Goal: Information Seeking & Learning: Learn about a topic

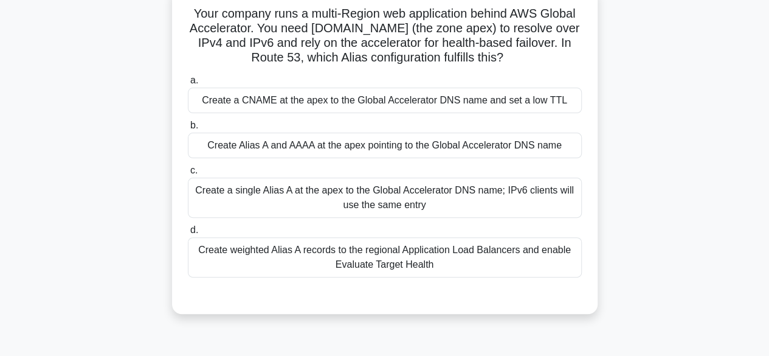
scroll to position [86, 0]
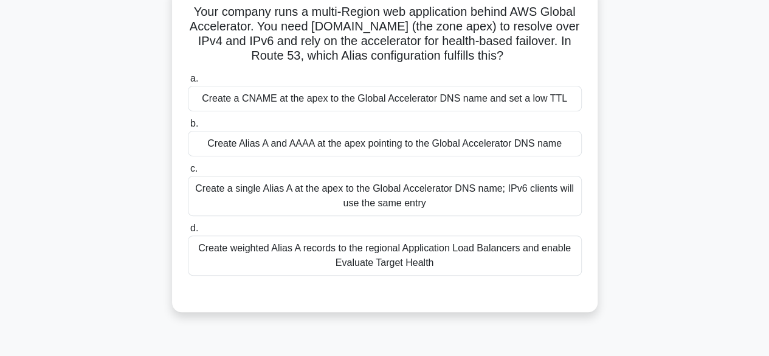
click at [519, 315] on div "Your company runs a multi-Region web application behind AWS Global Accelerator.…" at bounding box center [384, 156] width 693 height 342
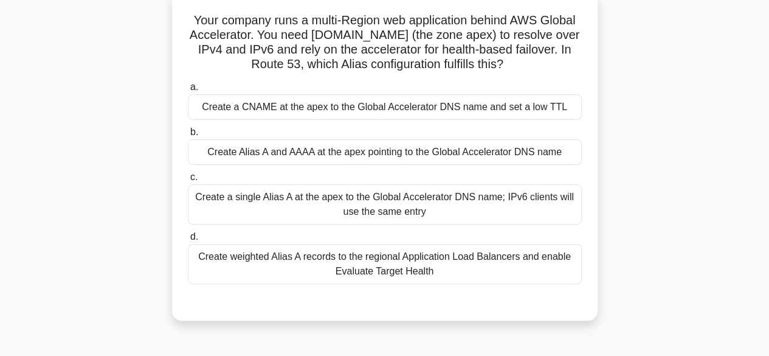
scroll to position [76, 0]
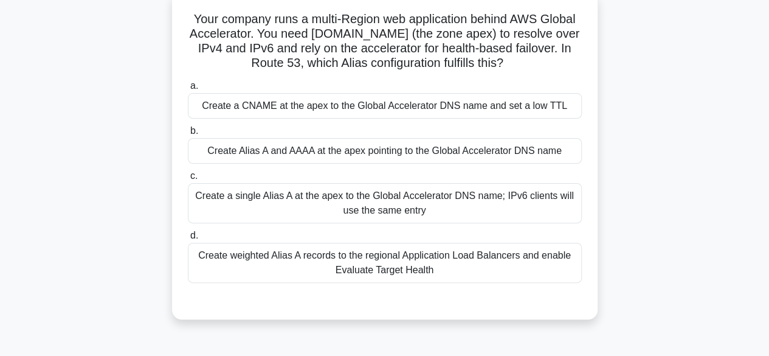
click at [407, 112] on div "Create a CNAME at the apex to the Global Accelerator DNS name and set a low TTL" at bounding box center [385, 106] width 394 height 26
click at [188, 90] on input "a. Create a CNAME at the apex to the Global Accelerator DNS name and set a low …" at bounding box center [188, 86] width 0 height 8
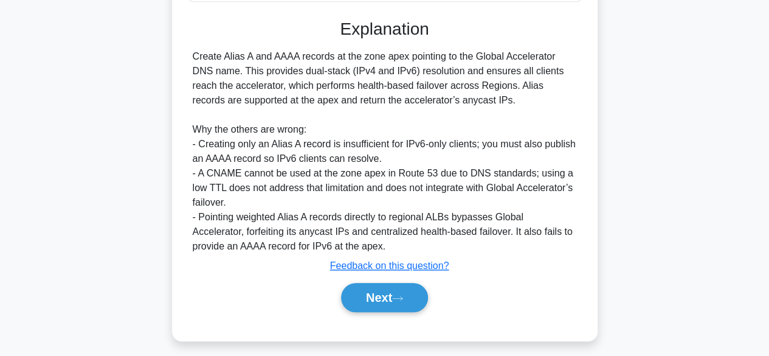
scroll to position [364, 0]
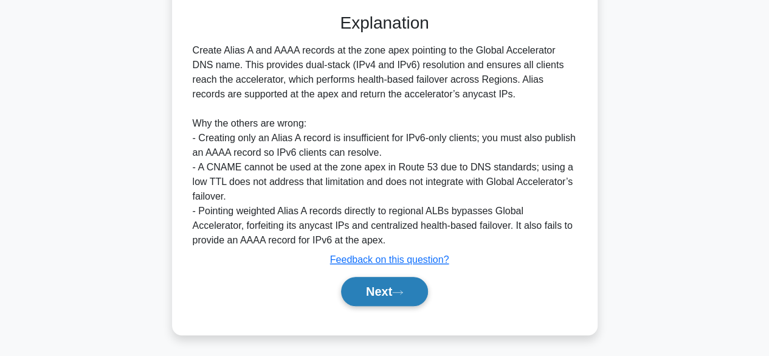
click at [361, 289] on button "Next" at bounding box center [384, 291] width 87 height 29
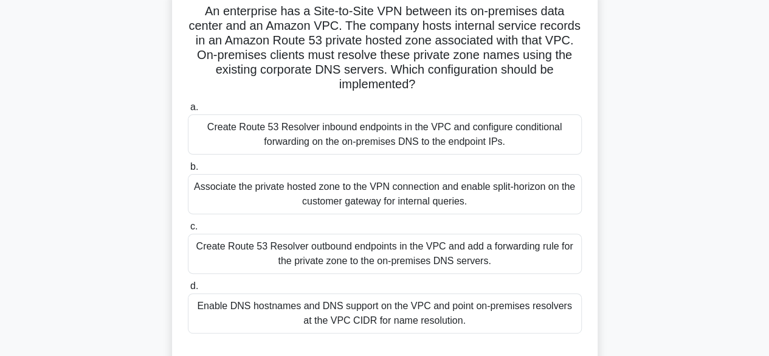
scroll to position [86, 0]
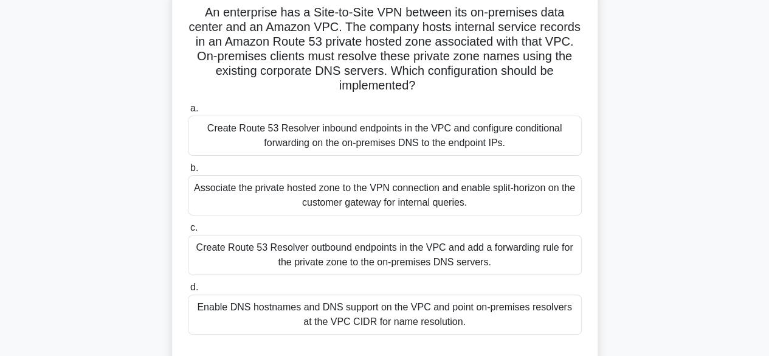
click at [645, 76] on div "An enterprise has a Site-to-Site VPN between its on-premises data center and an…" at bounding box center [384, 185] width 693 height 400
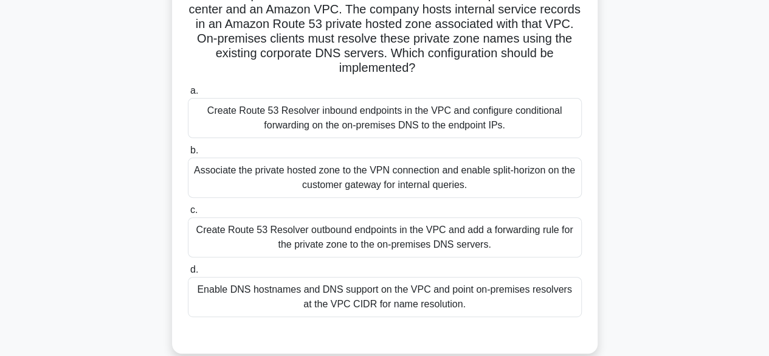
scroll to position [102, 0]
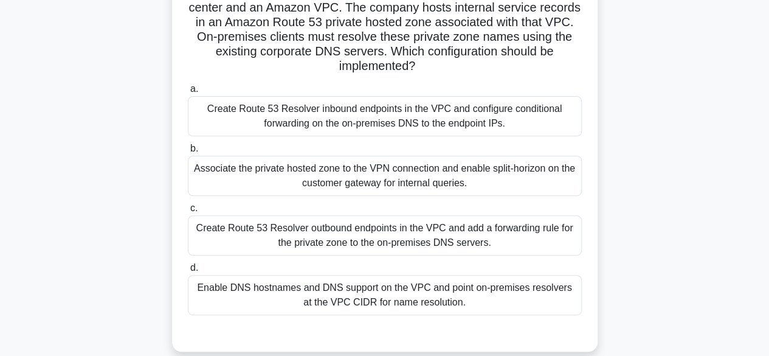
click at [339, 116] on div "Create Route 53 Resolver inbound endpoints in the VPC and configure conditional…" at bounding box center [385, 116] width 394 height 40
click at [188, 93] on input "a. Create Route 53 Resolver inbound endpoints in the VPC and configure conditio…" at bounding box center [188, 89] width 0 height 8
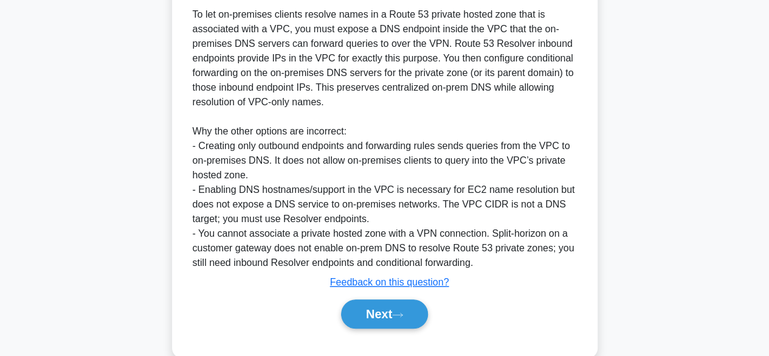
scroll to position [480, 0]
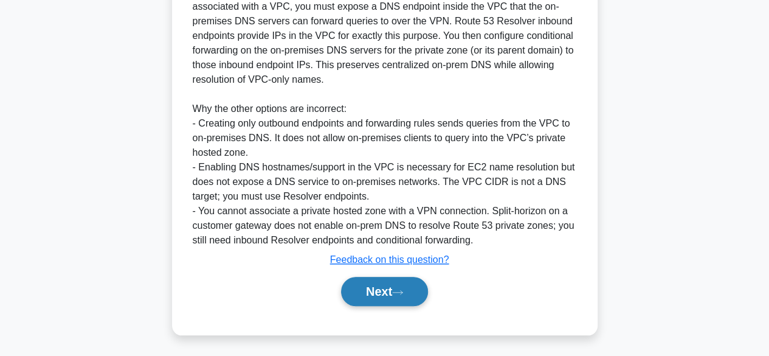
click at [379, 289] on button "Next" at bounding box center [384, 291] width 87 height 29
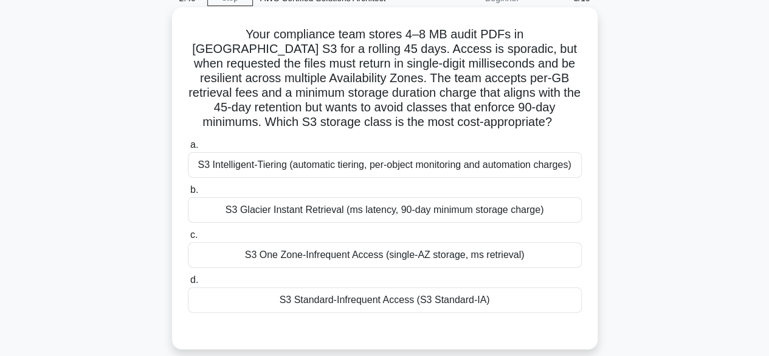
scroll to position [77, 0]
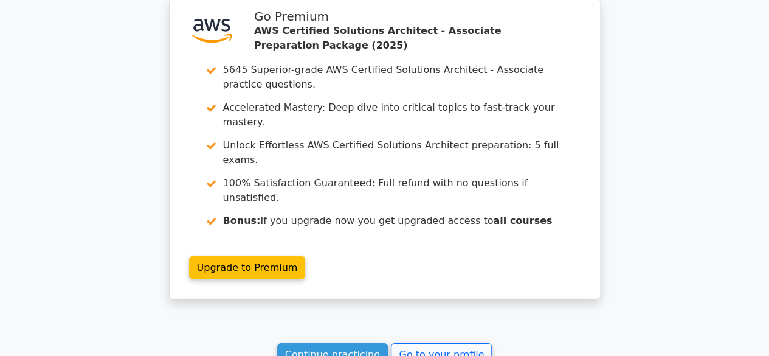
scroll to position [1759, 0]
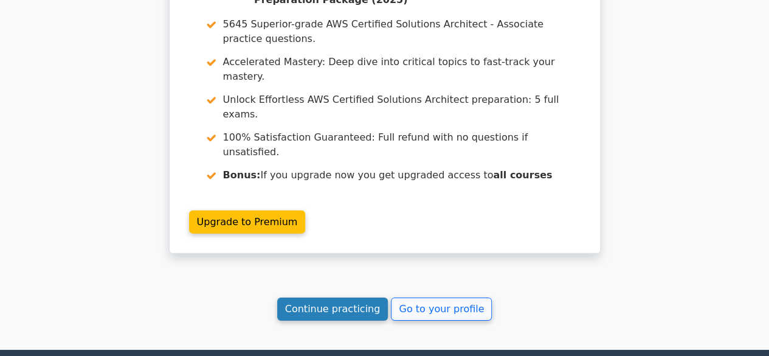
click at [300, 297] on link "Continue practicing" at bounding box center [332, 308] width 111 height 23
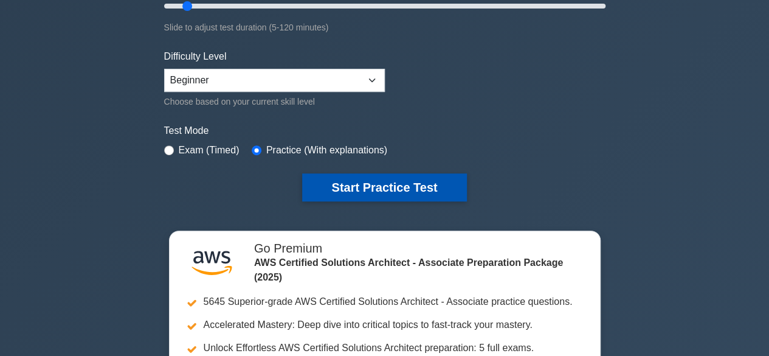
scroll to position [261, 0]
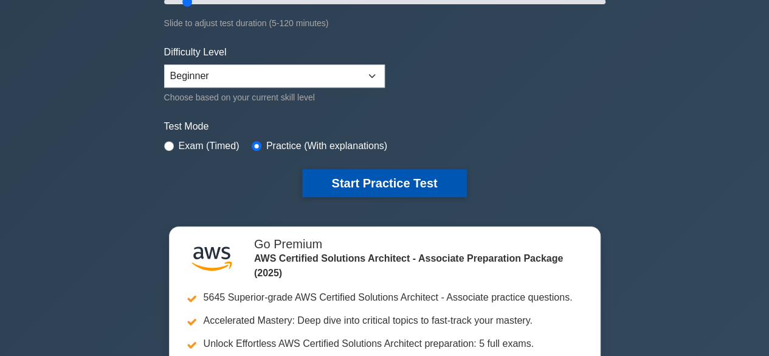
click at [314, 177] on button "Start Practice Test" at bounding box center [384, 183] width 164 height 28
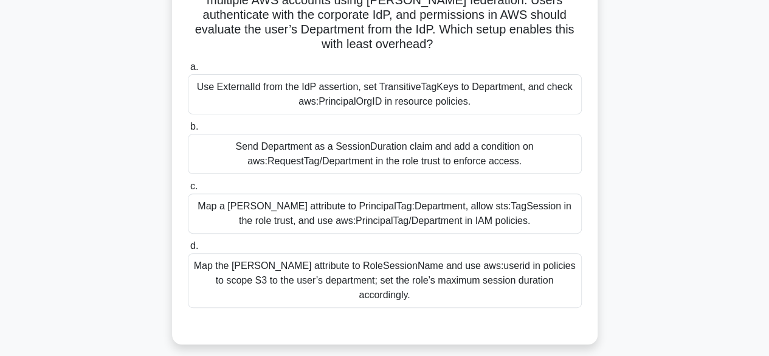
scroll to position [110, 0]
click at [419, 222] on div "Map a SAML attribute to PrincipalTag:Department, allow sts:TagSession in the ro…" at bounding box center [385, 213] width 394 height 40
click at [188, 190] on input "c. Map a SAML attribute to PrincipalTag:Department, allow sts:TagSession in the…" at bounding box center [188, 186] width 0 height 8
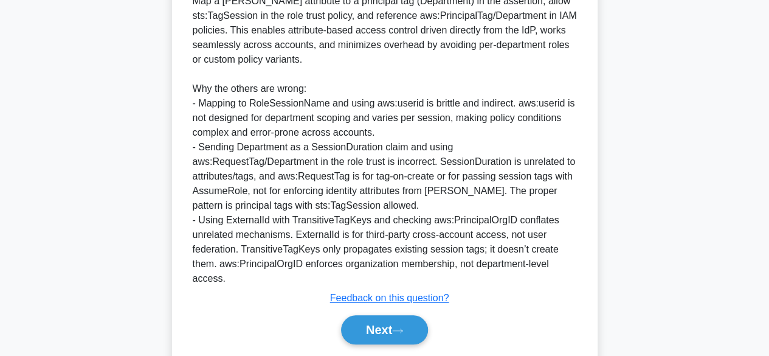
scroll to position [509, 0]
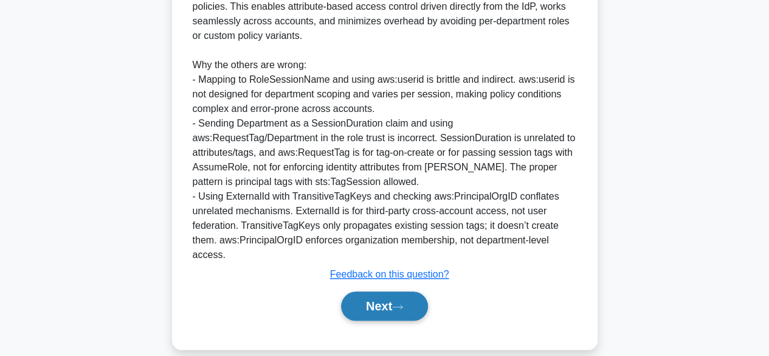
click at [399, 303] on icon at bounding box center [397, 306] width 11 height 7
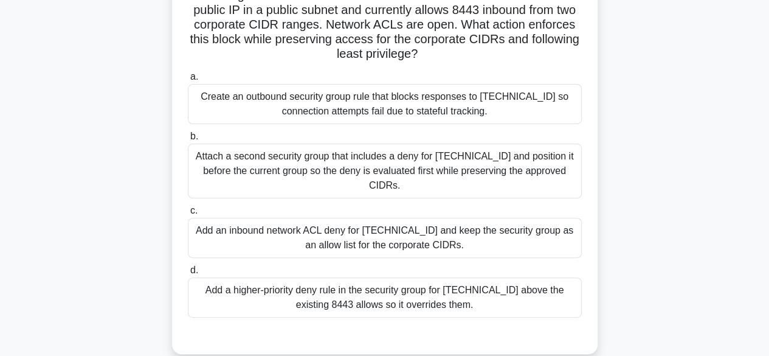
scroll to position [118, 0]
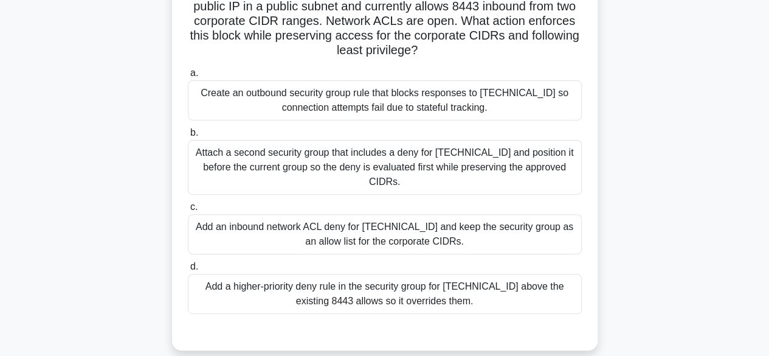
click at [401, 164] on div "Attach a second security group that includes a deny for 203.0.113.45 and positi…" at bounding box center [385, 167] width 394 height 55
click at [188, 137] on input "b. Attach a second security group that includes a deny for 203.0.113.45 and pos…" at bounding box center [188, 133] width 0 height 8
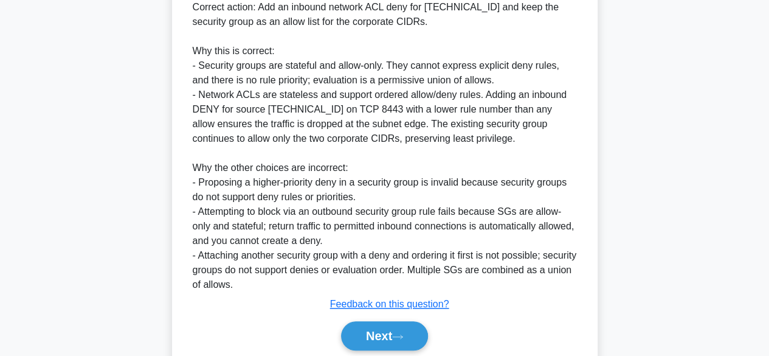
scroll to position [525, 0]
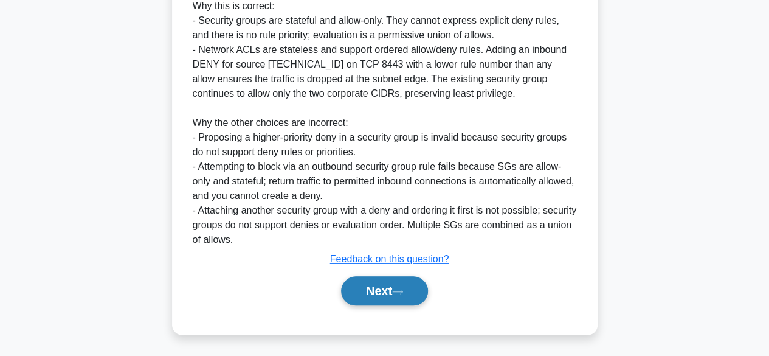
click at [403, 288] on icon at bounding box center [397, 291] width 11 height 7
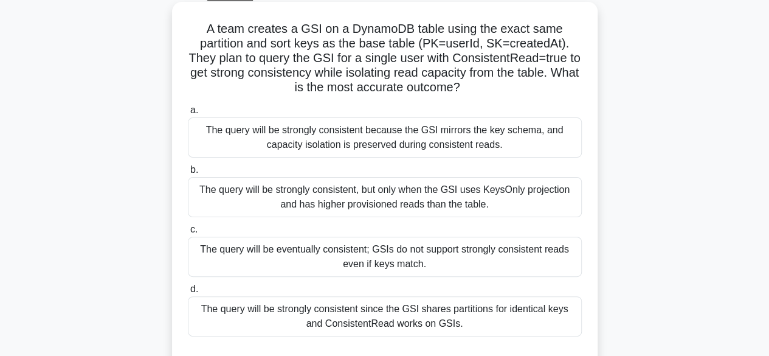
scroll to position [65, 0]
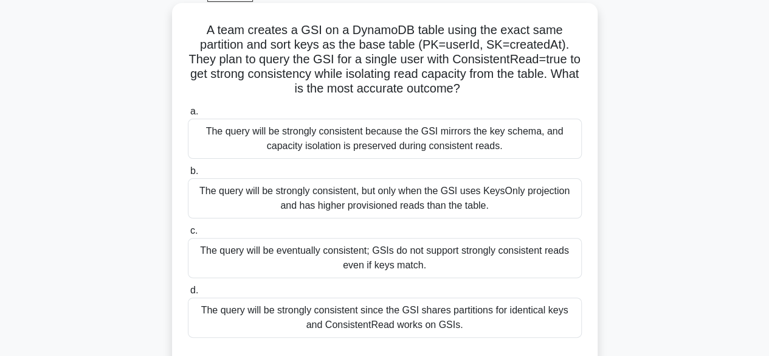
click at [508, 132] on div "The query will be strongly consistent because the GSI mirrors the key schema, a…" at bounding box center [385, 139] width 394 height 40
click at [188, 115] on input "a. The query will be strongly consistent because the GSI mirrors the key schema…" at bounding box center [188, 112] width 0 height 8
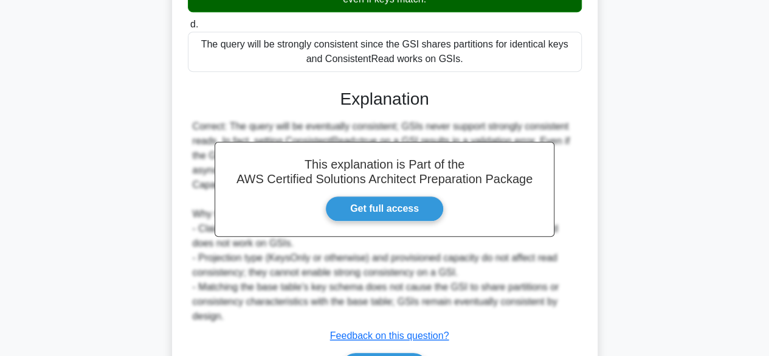
scroll to position [408, 0]
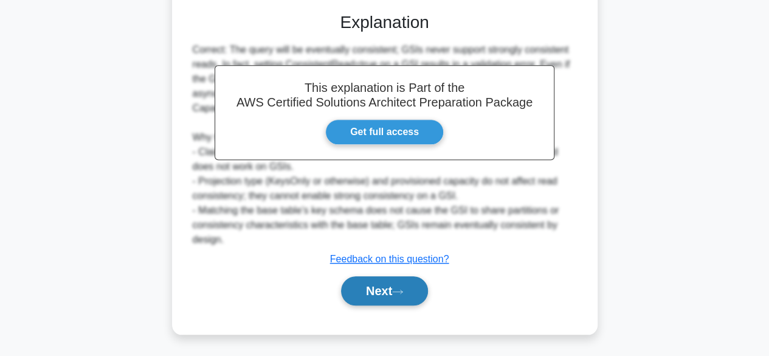
click at [417, 291] on button "Next" at bounding box center [384, 290] width 87 height 29
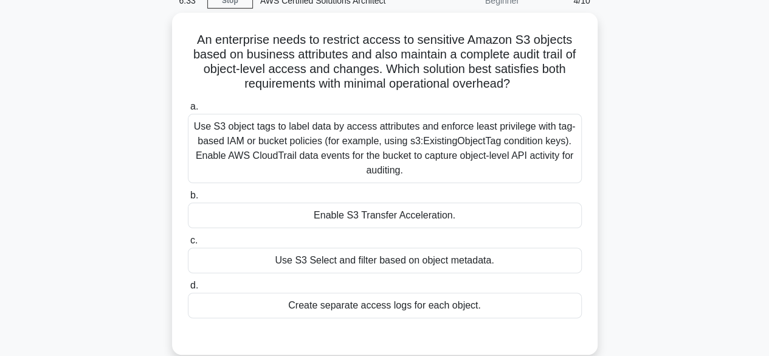
scroll to position [57, 0]
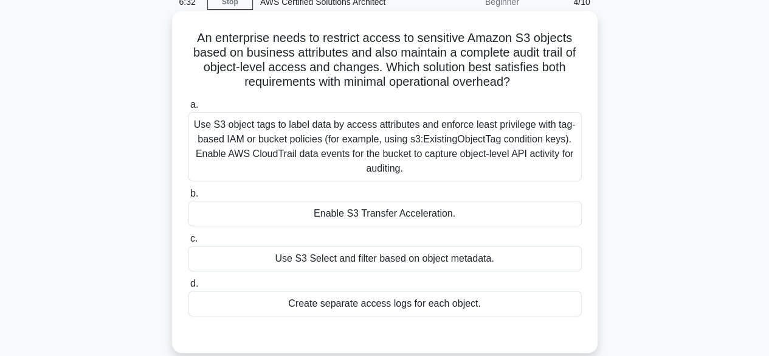
click at [401, 157] on div "Use S3 object tags to label data by access attributes and enforce least privile…" at bounding box center [385, 146] width 394 height 69
click at [188, 109] on input "a. Use S3 object tags to label data by access attributes and enforce least priv…" at bounding box center [188, 105] width 0 height 8
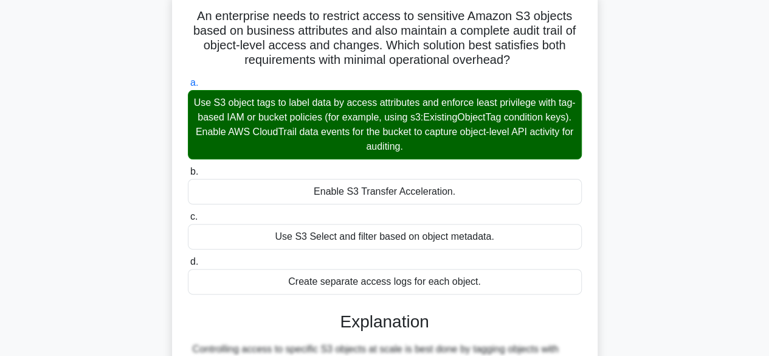
scroll to position [334, 0]
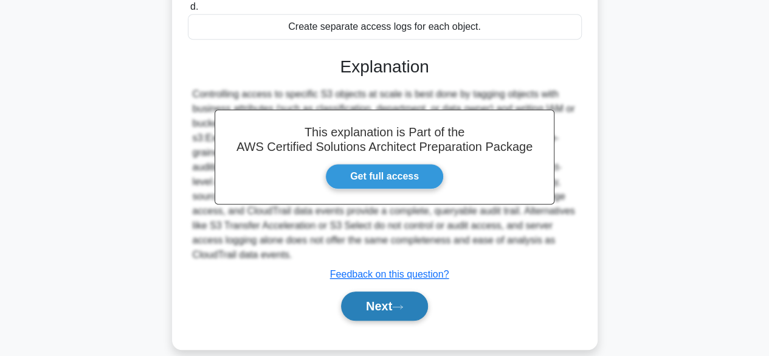
click at [403, 303] on icon at bounding box center [397, 306] width 11 height 7
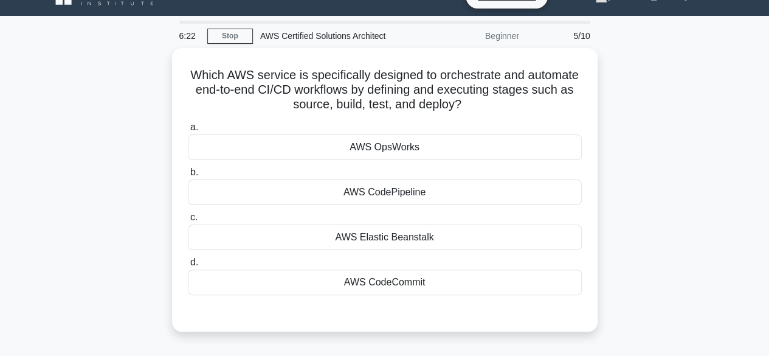
scroll to position [22, 0]
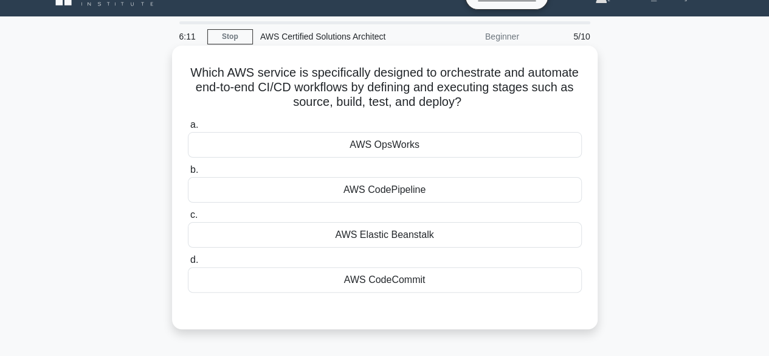
click at [400, 142] on div "AWS OpsWorks" at bounding box center [385, 145] width 394 height 26
click at [188, 129] on input "a. AWS OpsWorks" at bounding box center [188, 125] width 0 height 8
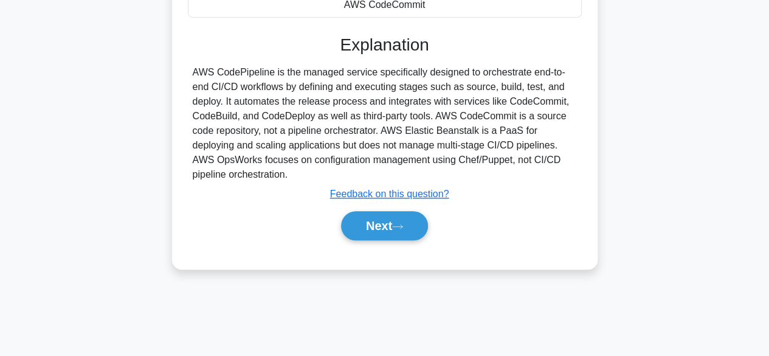
scroll to position [299, 0]
click at [400, 222] on icon at bounding box center [397, 225] width 11 height 7
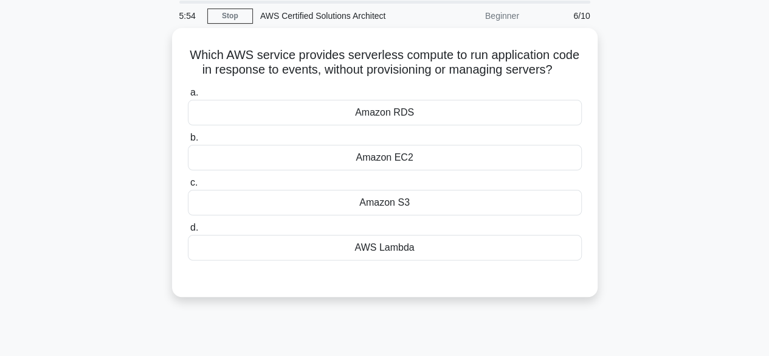
scroll to position [43, 0]
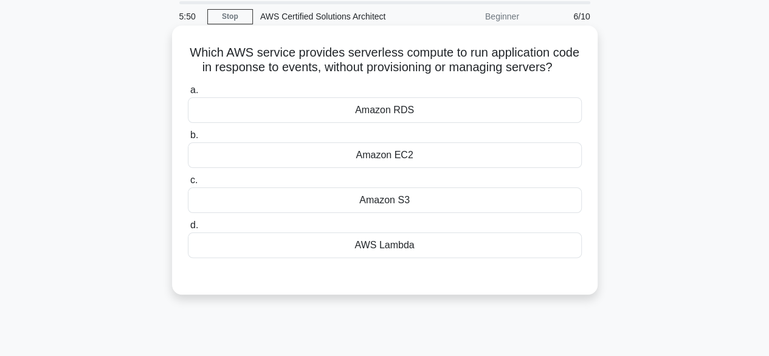
click at [395, 168] on div "Amazon EC2" at bounding box center [385, 155] width 394 height 26
click at [188, 139] on input "b. Amazon EC2" at bounding box center [188, 135] width 0 height 8
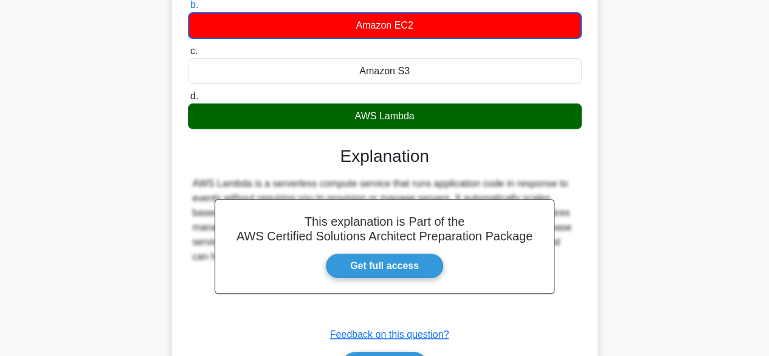
scroll to position [301, 0]
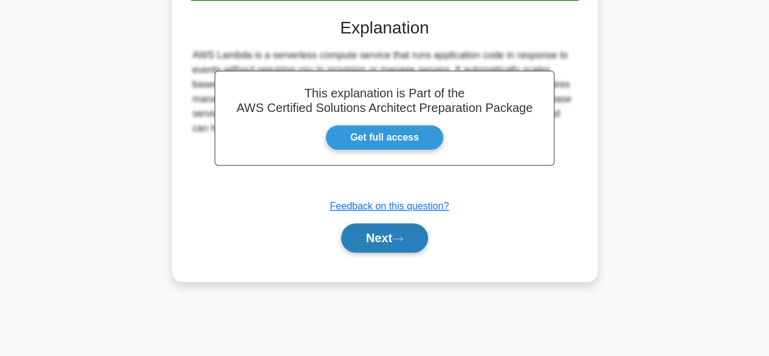
click at [398, 249] on button "Next" at bounding box center [384, 237] width 87 height 29
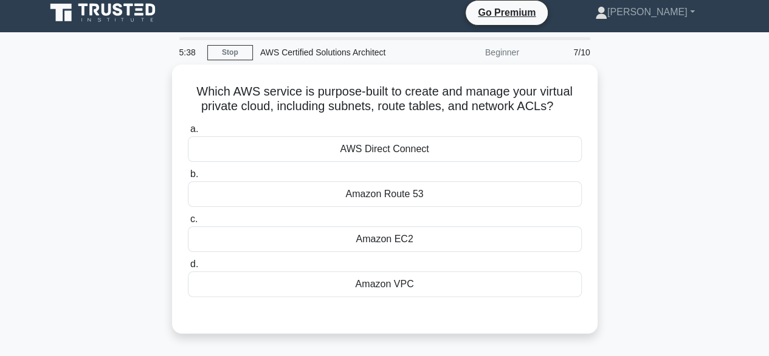
scroll to position [7, 0]
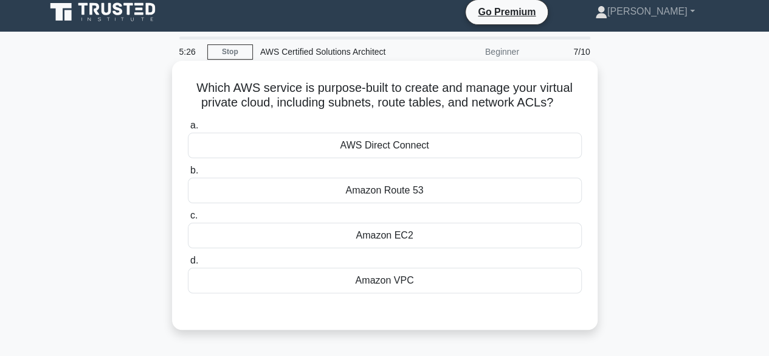
click at [398, 289] on div "Amazon VPC" at bounding box center [385, 280] width 394 height 26
click at [188, 264] on input "d. Amazon VPC" at bounding box center [188, 261] width 0 height 8
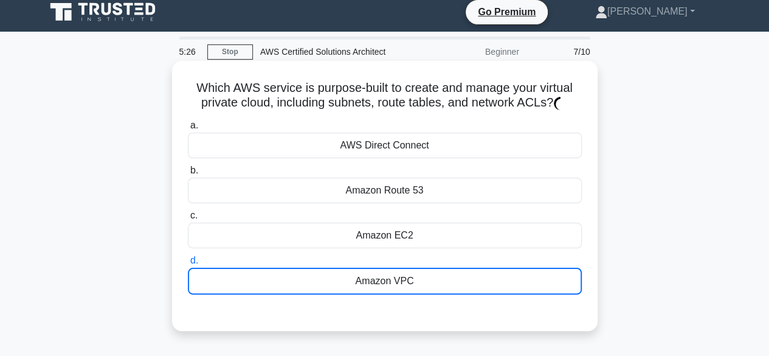
click at [398, 289] on div "Amazon VPC" at bounding box center [385, 280] width 394 height 27
click at [188, 264] on input "d. Amazon VPC" at bounding box center [188, 261] width 0 height 8
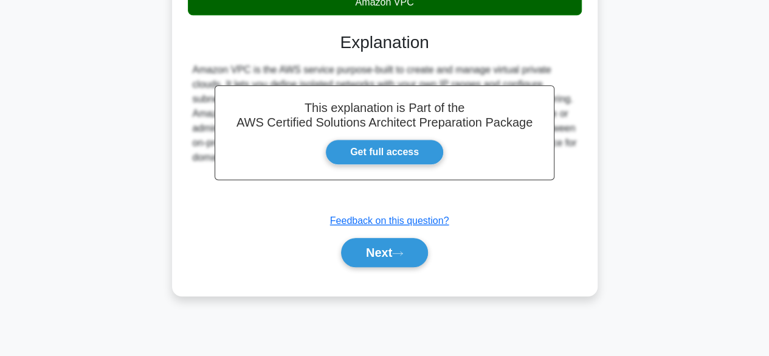
scroll to position [301, 0]
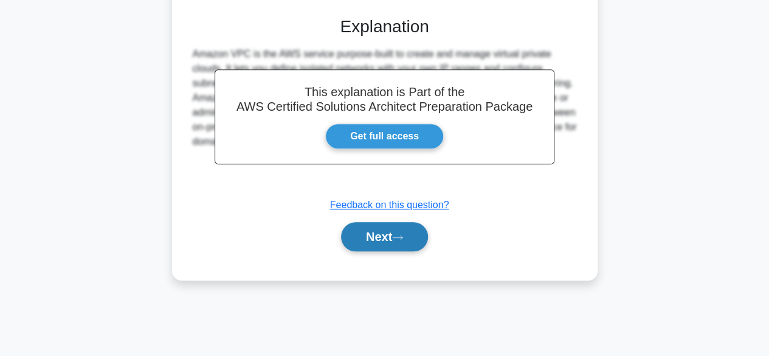
click at [376, 229] on button "Next" at bounding box center [384, 236] width 87 height 29
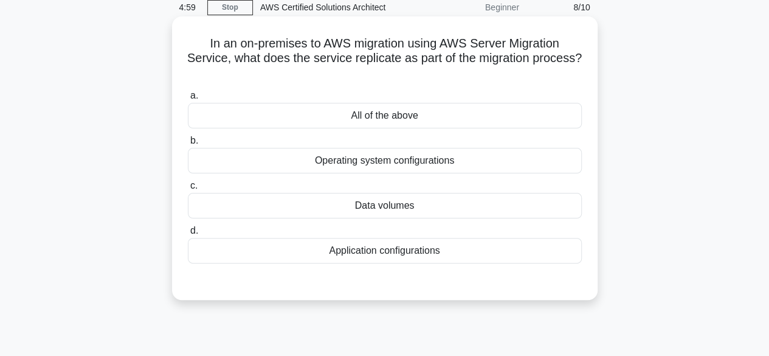
scroll to position [52, 0]
click at [399, 114] on div "All of the above" at bounding box center [385, 115] width 394 height 26
click at [188, 99] on input "a. All of the above" at bounding box center [188, 95] width 0 height 8
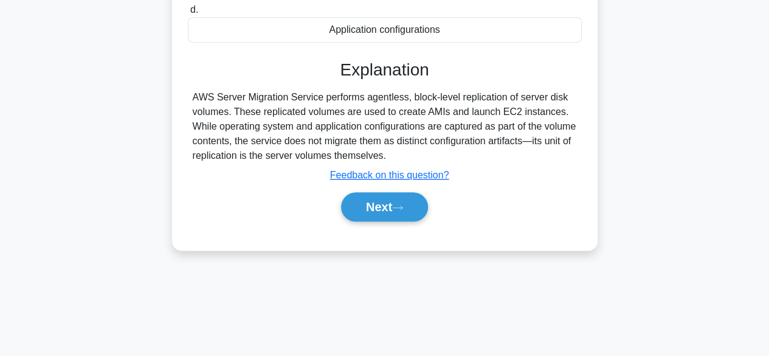
scroll to position [301, 0]
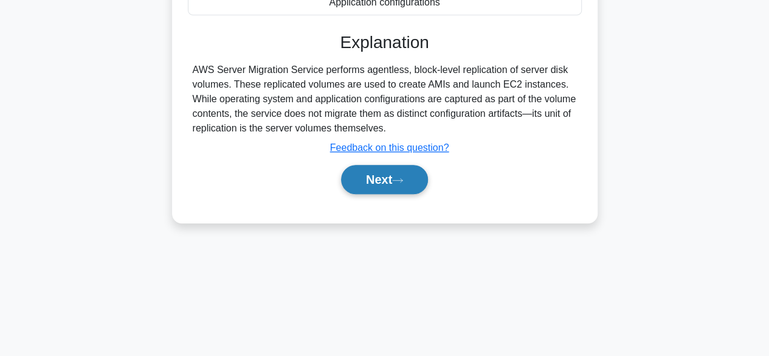
click at [360, 171] on button "Next" at bounding box center [384, 179] width 87 height 29
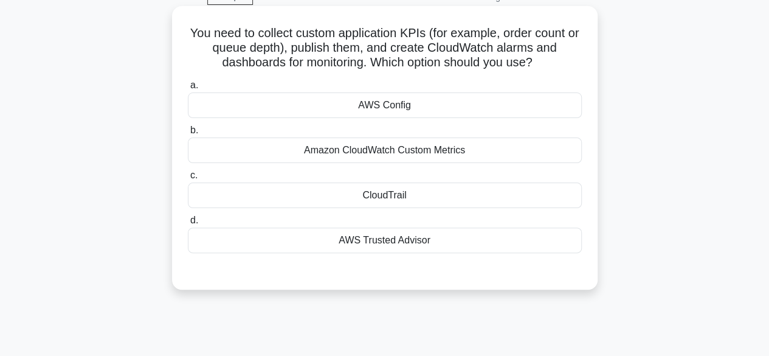
scroll to position [63, 0]
click at [405, 154] on div "Amazon CloudWatch Custom Metrics" at bounding box center [385, 150] width 394 height 26
click at [188, 134] on input "b. Amazon CloudWatch Custom Metrics" at bounding box center [188, 130] width 0 height 8
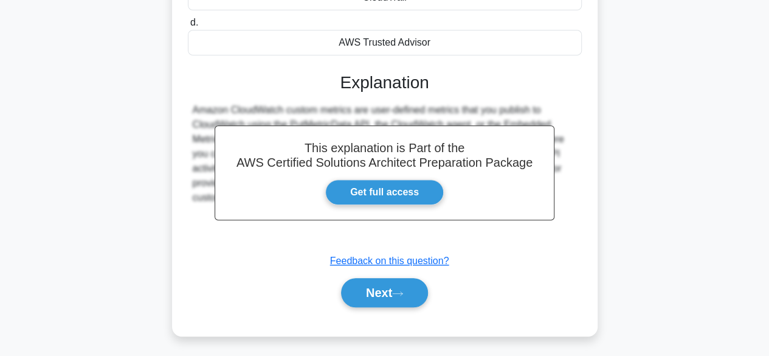
scroll to position [301, 0]
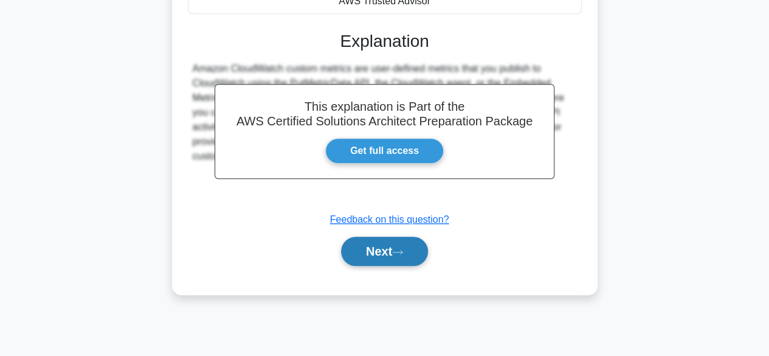
click at [399, 252] on icon at bounding box center [397, 252] width 11 height 7
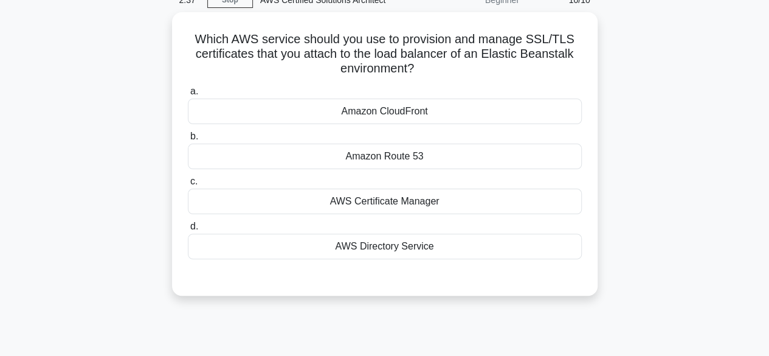
scroll to position [60, 0]
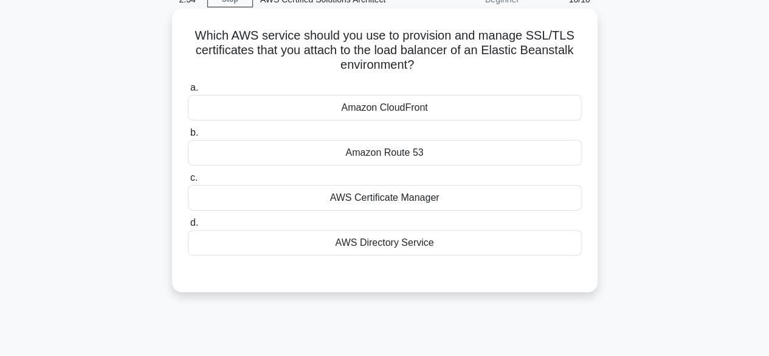
click at [413, 199] on div "AWS Certificate Manager" at bounding box center [385, 198] width 394 height 26
click at [188, 182] on input "c. AWS Certificate Manager" at bounding box center [188, 178] width 0 height 8
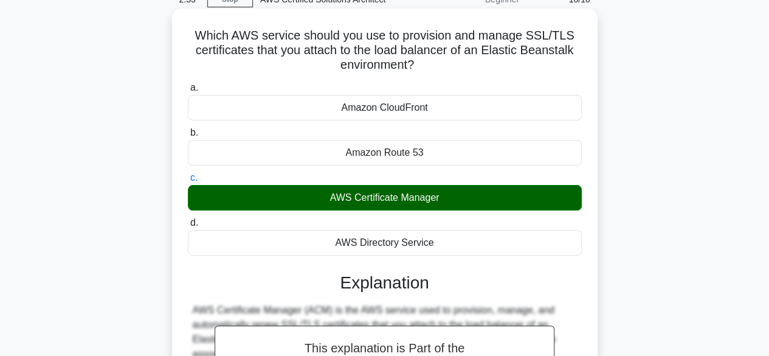
scroll to position [301, 0]
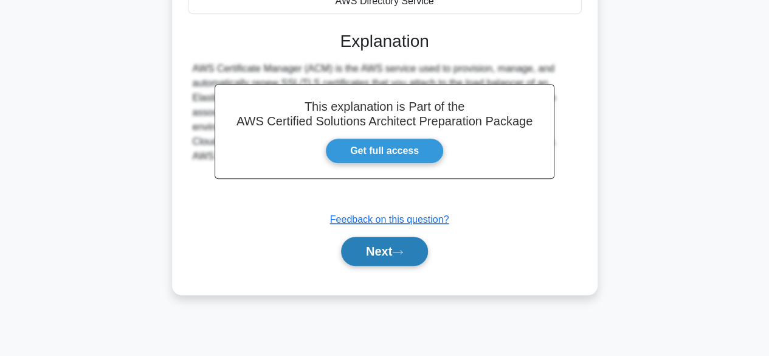
click at [398, 258] on button "Next" at bounding box center [384, 250] width 87 height 29
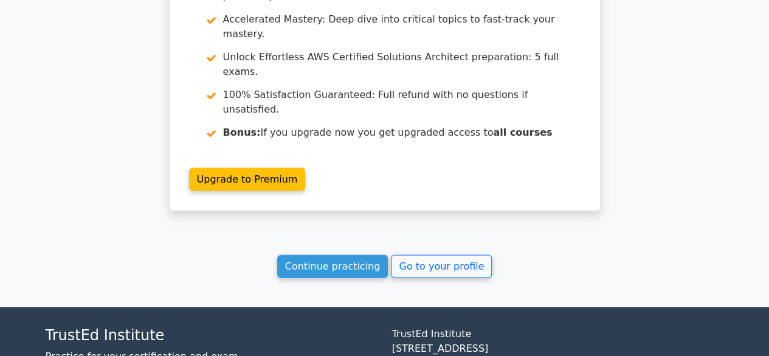
scroll to position [1536, 0]
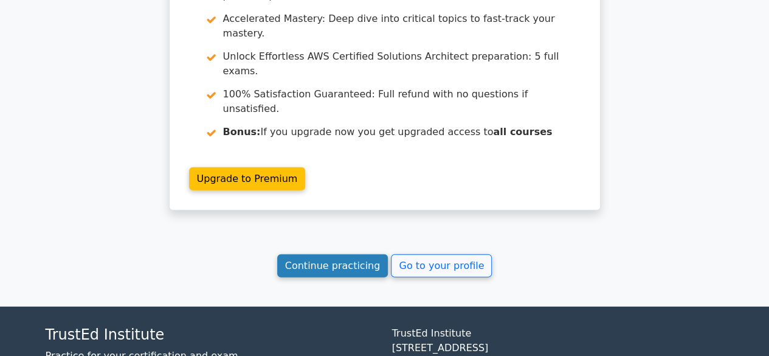
click at [332, 254] on link "Continue practicing" at bounding box center [332, 265] width 111 height 23
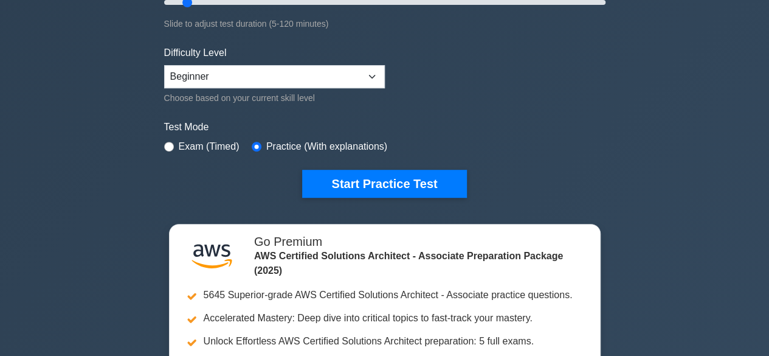
scroll to position [261, 0]
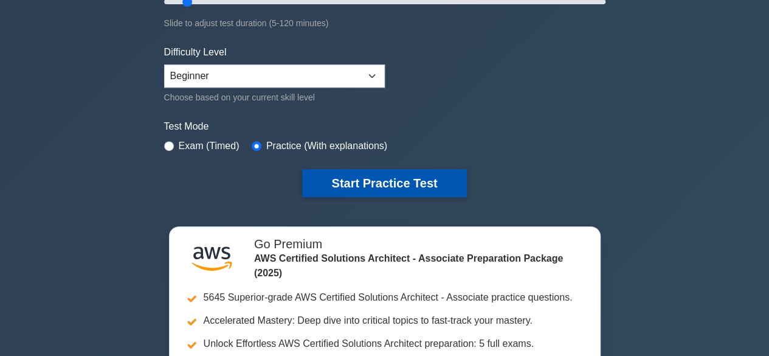
click at [367, 178] on button "Start Practice Test" at bounding box center [384, 183] width 164 height 28
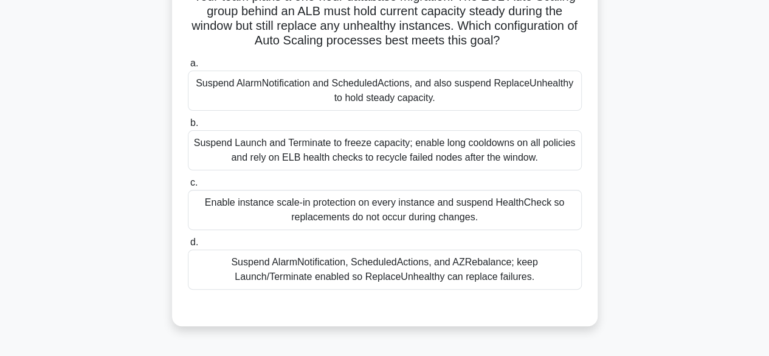
scroll to position [99, 0]
click at [412, 275] on div "Suspend AlarmNotification, ScheduledActions, and AZRebalance; keep Launch/Termi…" at bounding box center [385, 269] width 394 height 40
click at [188, 246] on input "d. Suspend AlarmNotification, ScheduledActions, and AZRebalance; keep Launch/Te…" at bounding box center [188, 242] width 0 height 8
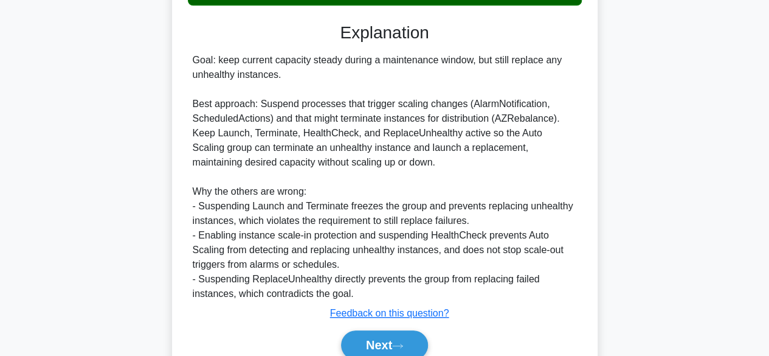
scroll to position [436, 0]
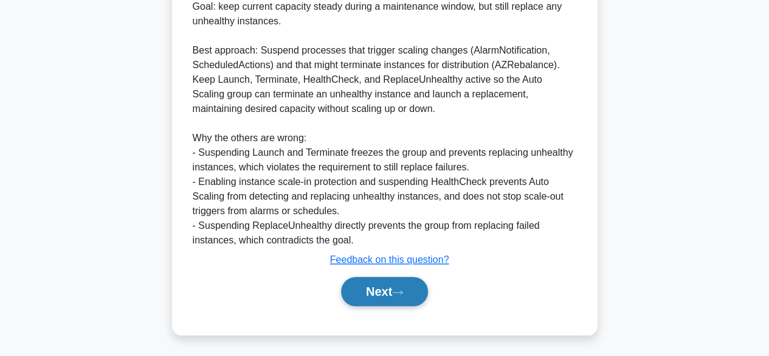
click at [396, 292] on button "Next" at bounding box center [384, 291] width 87 height 29
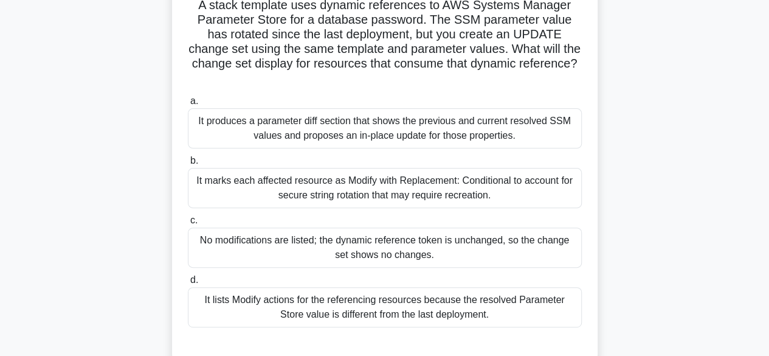
scroll to position [89, 0]
click at [355, 133] on div "It produces a parameter diff section that shows the previous and current resolv…" at bounding box center [385, 129] width 394 height 40
click at [188, 106] on input "a. It produces a parameter diff section that shows the previous and current res…" at bounding box center [188, 102] width 0 height 8
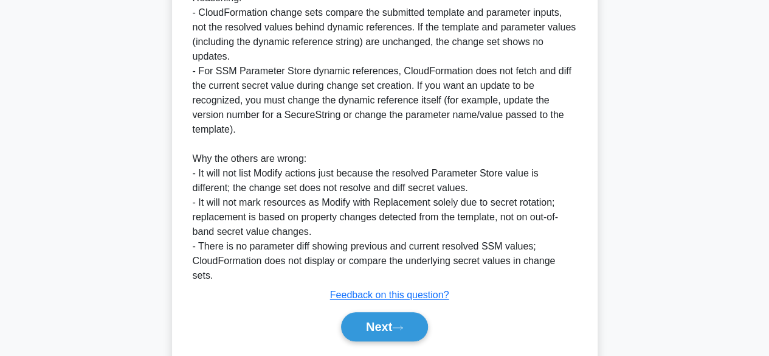
scroll to position [540, 0]
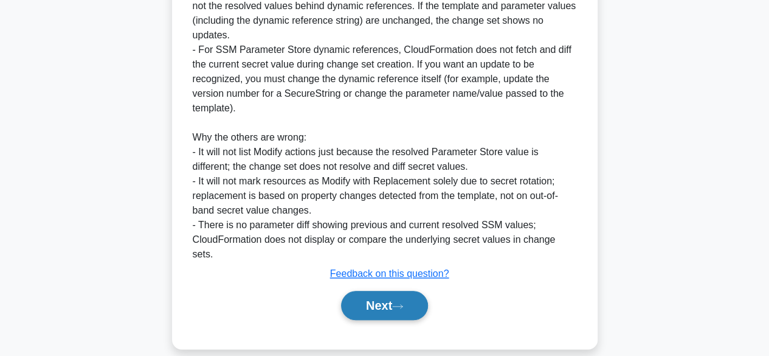
click at [398, 291] on button "Next" at bounding box center [384, 305] width 87 height 29
